Goal: Task Accomplishment & Management: Use online tool/utility

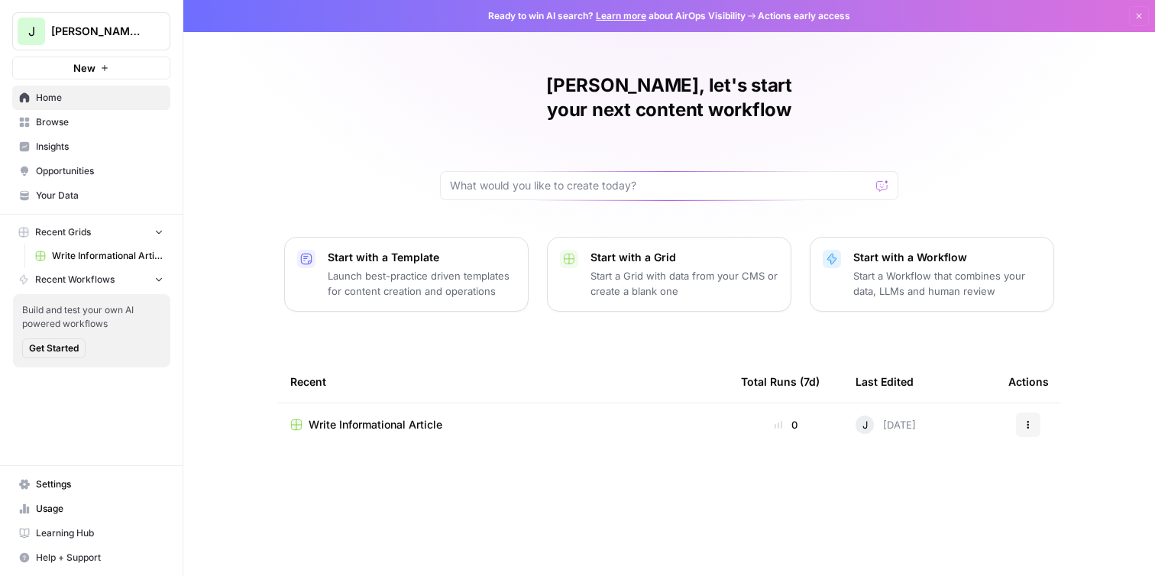
click at [99, 263] on link "Write Informational Article" at bounding box center [99, 256] width 142 height 24
click at [367, 417] on span "Write Informational Article" at bounding box center [375, 424] width 134 height 15
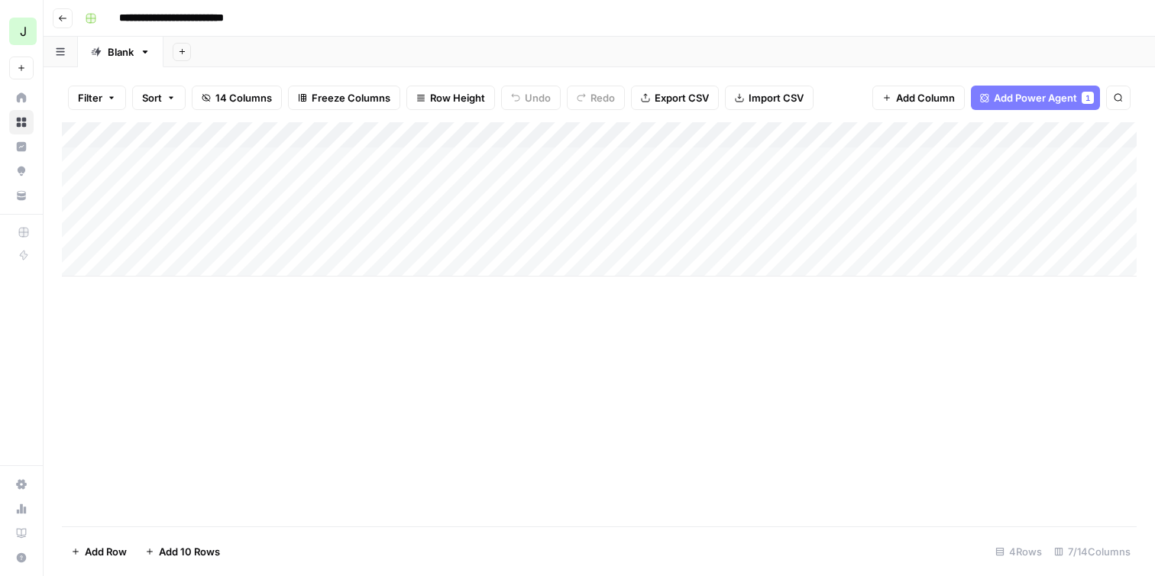
click at [261, 165] on div "Add Column" at bounding box center [599, 199] width 1074 height 154
click at [265, 184] on div "Add Column" at bounding box center [599, 199] width 1074 height 154
click at [270, 161] on div "Add Column" at bounding box center [599, 199] width 1074 height 154
